Goal: Information Seeking & Learning: Find specific fact

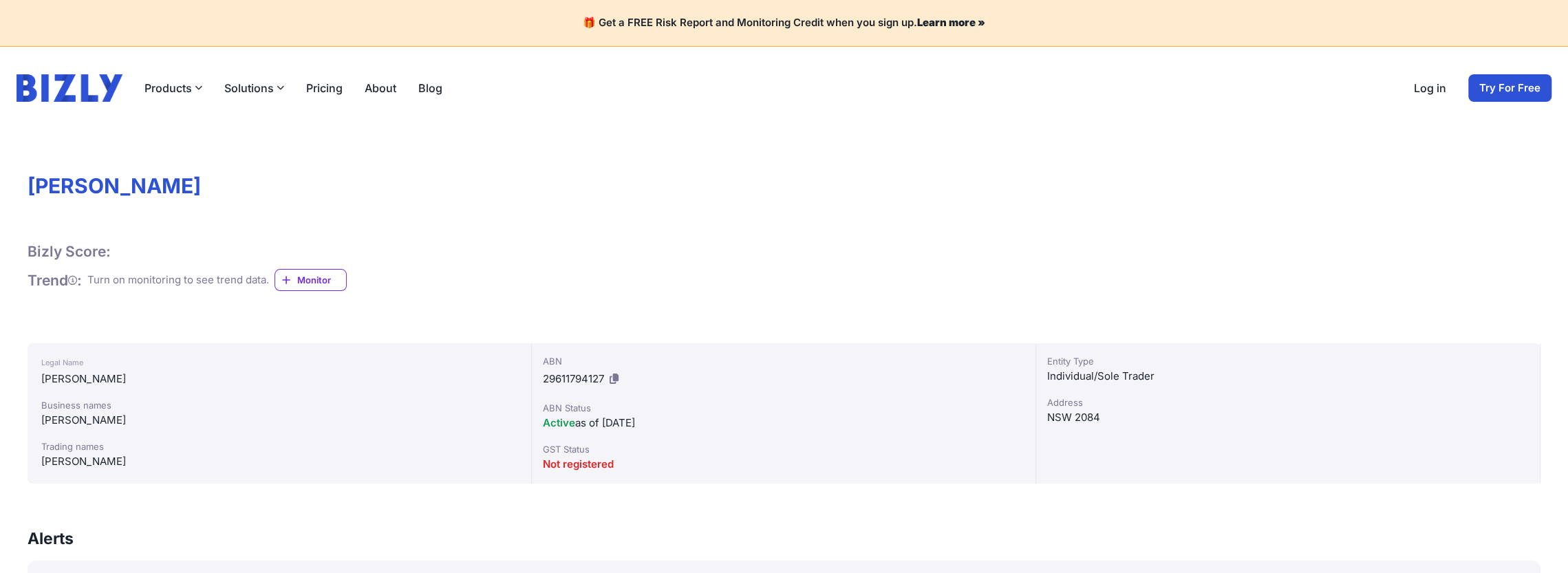
click at [197, 229] on div "Real-time alerts" at bounding box center [239, 236] width 86 height 13
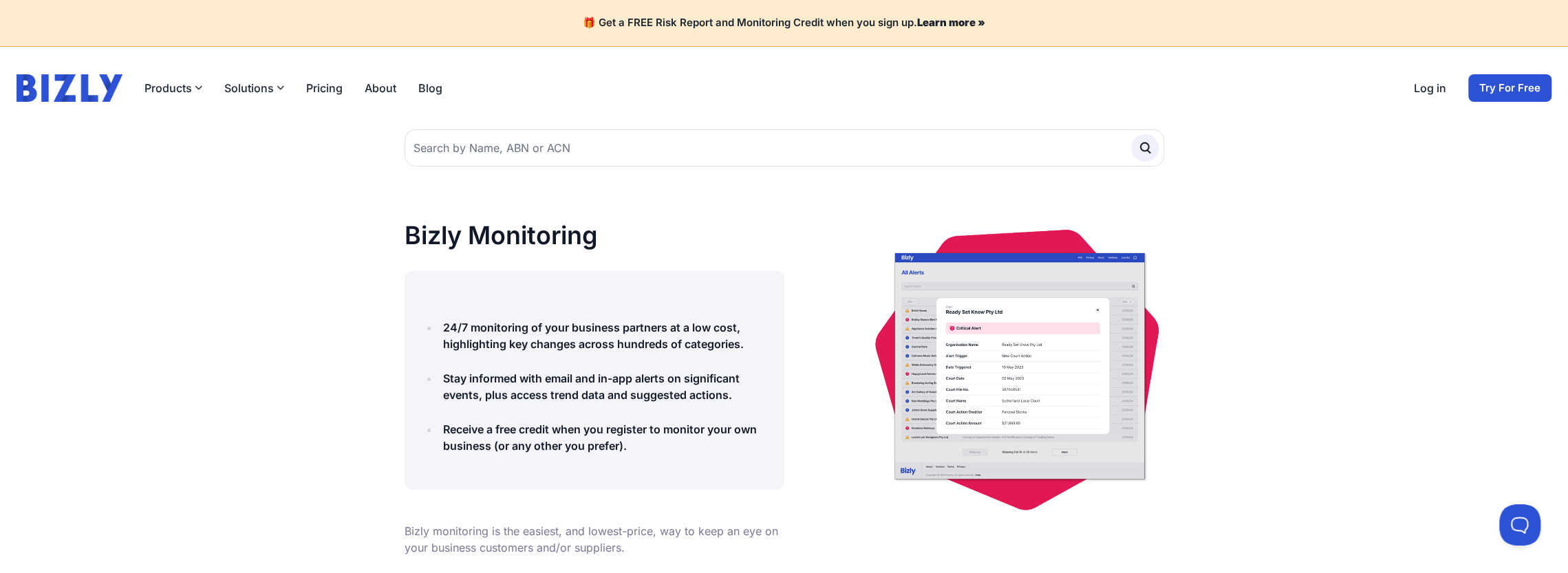
click at [378, 82] on link "About" at bounding box center [380, 88] width 32 height 16
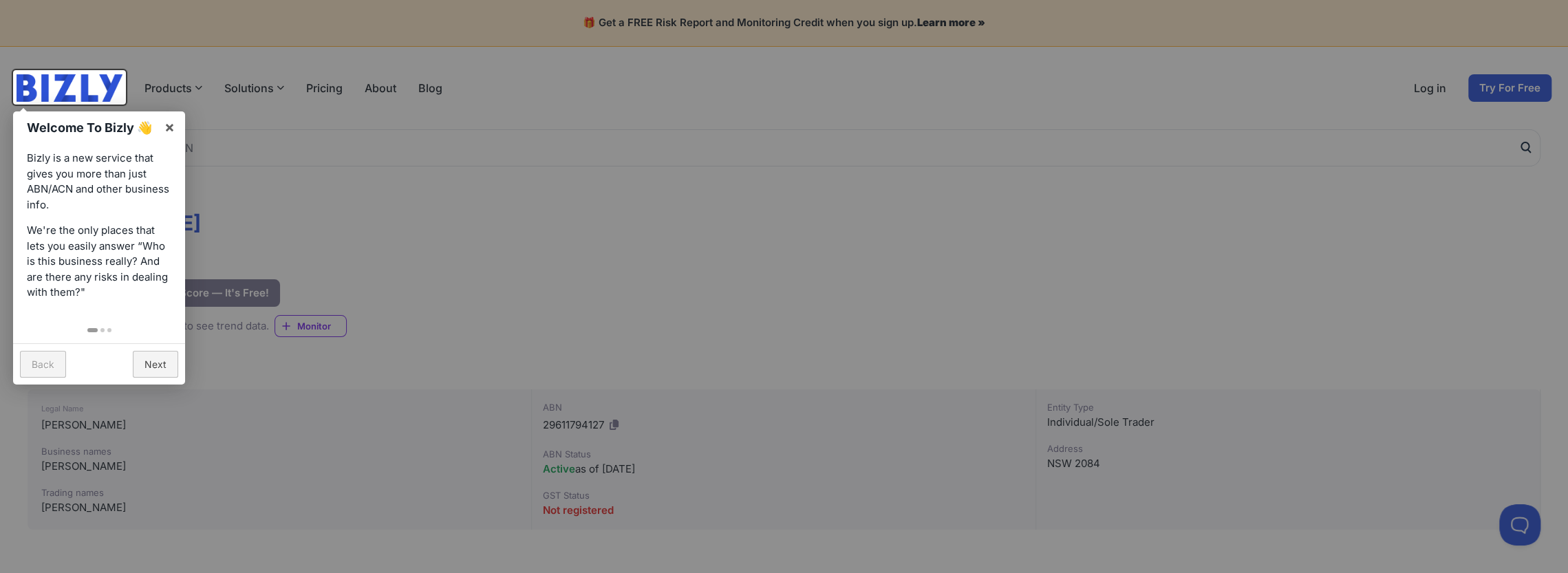
click at [436, 266] on div at bounding box center [784, 286] width 1568 height 573
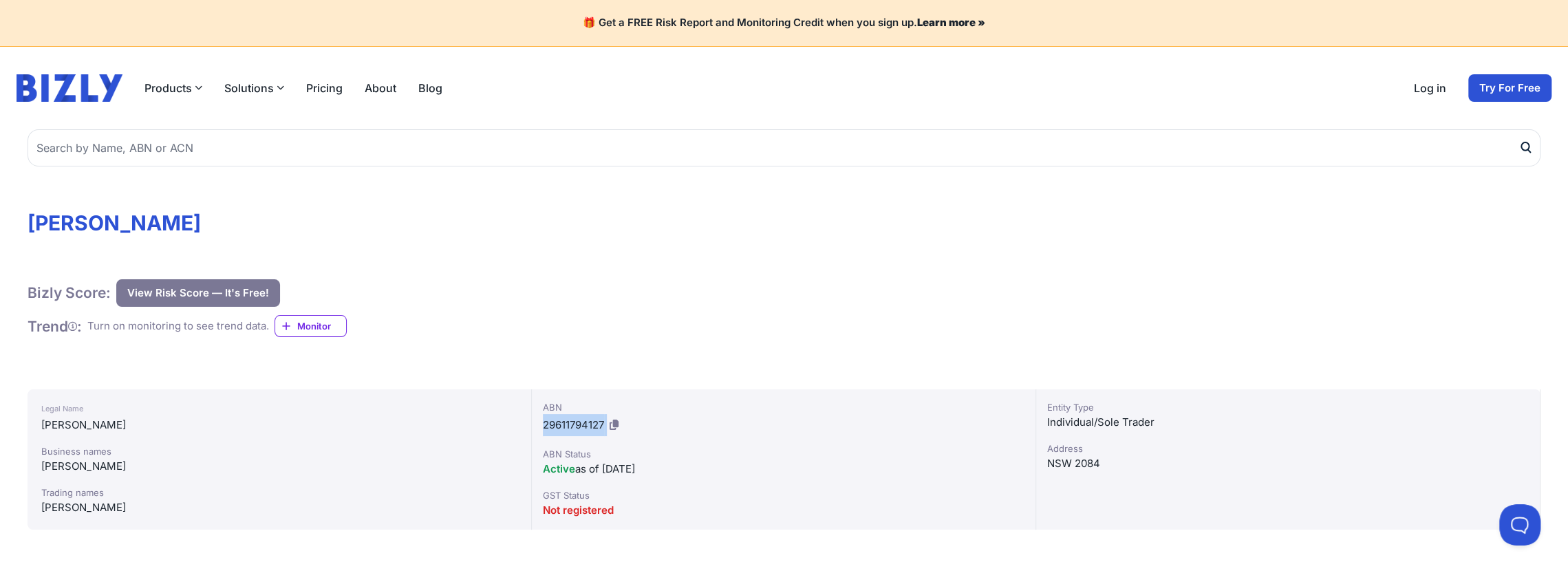
drag, startPoint x: 542, startPoint y: 427, endPoint x: 609, endPoint y: 427, distance: 67.0
click at [609, 427] on div "ABN 29611794127 ABN Status Active as of 07/02/2017 GST Status Not registered" at bounding box center [784, 460] width 504 height 140
copy div "29611794127"
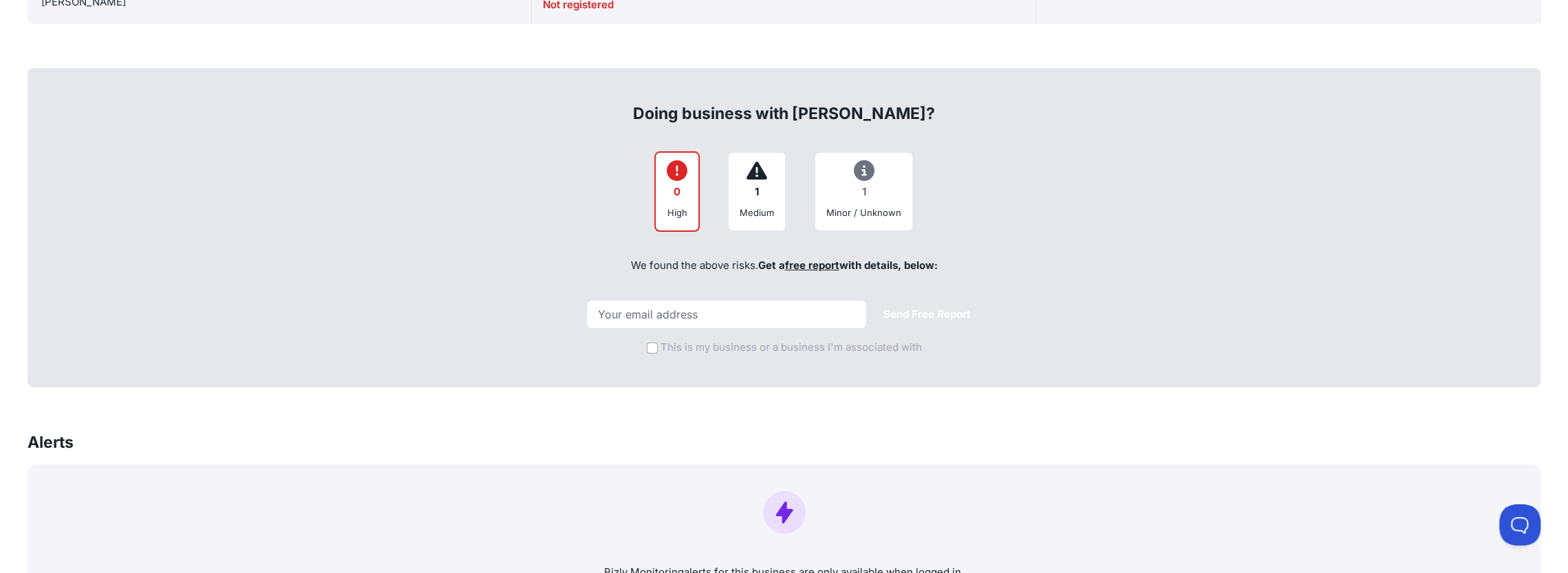
scroll to position [299, 0]
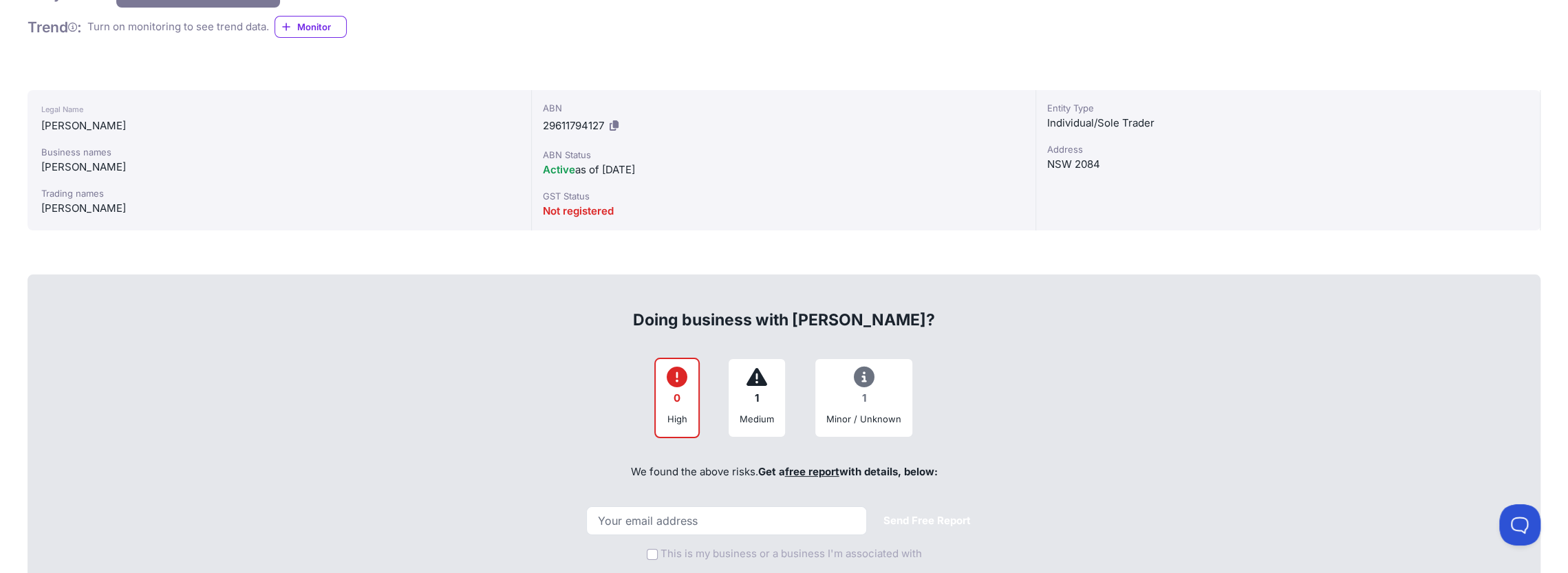
drag, startPoint x: 565, startPoint y: 113, endPoint x: 485, endPoint y: 224, distance: 136.8
click at [485, 224] on div "Legal Name ATTWOOLL, DEBRA ALICE Business names ATTWOOLL, DEBRA ALICE Trading n…" at bounding box center [280, 160] width 504 height 140
click at [616, 123] on icon at bounding box center [614, 125] width 9 height 11
